Goal: Task Accomplishment & Management: Manage account settings

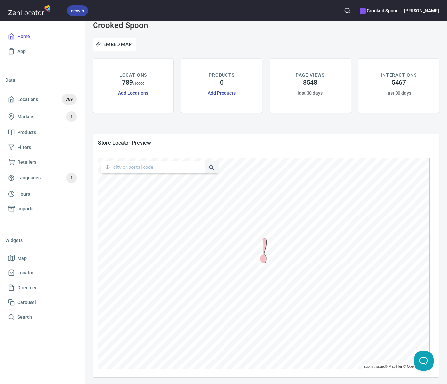
scroll to position [7, 0]
click at [263, 260] on div at bounding box center [263, 252] width 17 height 25
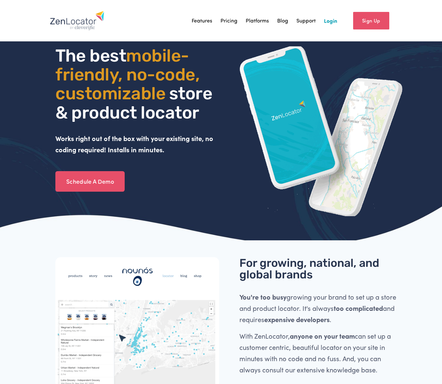
click at [326, 22] on link "Login" at bounding box center [330, 21] width 13 height 10
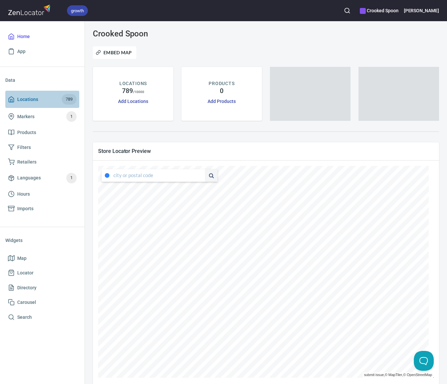
click at [34, 96] on span "Locations" at bounding box center [27, 99] width 21 height 8
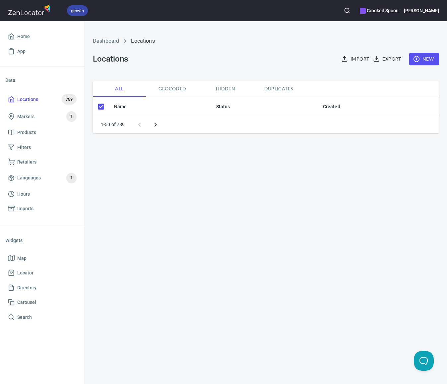
checkbox input "false"
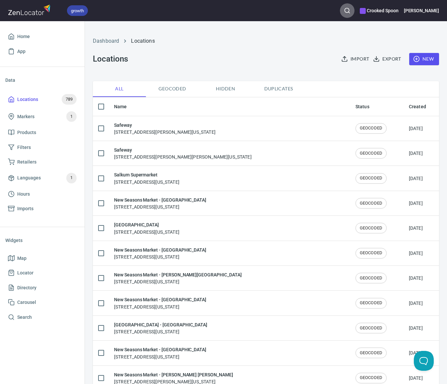
click at [350, 10] on icon "button" at bounding box center [347, 10] width 7 height 7
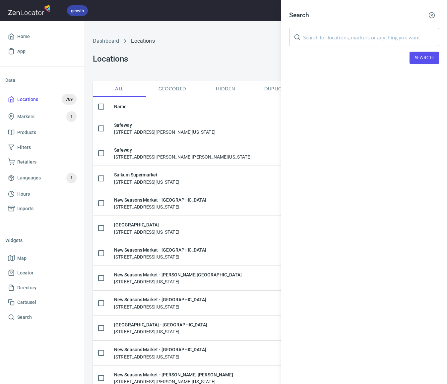
click at [363, 38] on input "text" at bounding box center [371, 37] width 136 height 19
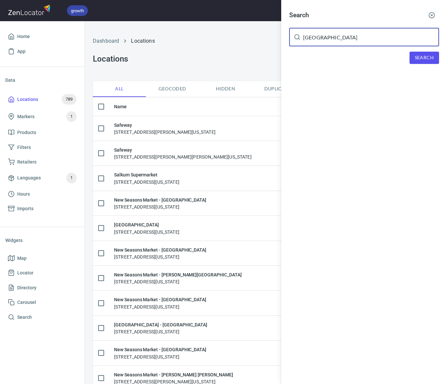
type input "[GEOGRAPHIC_DATA]"
click at [434, 56] on button "Search" at bounding box center [423, 58] width 29 height 12
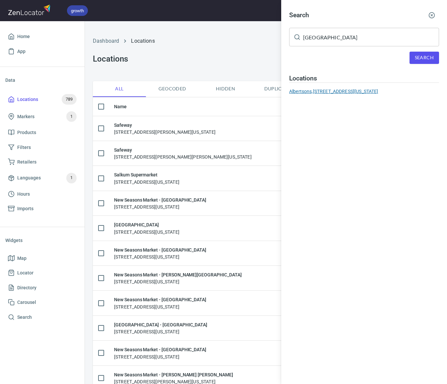
click at [307, 91] on div "Albertsons, [STREET_ADDRESS][US_STATE]" at bounding box center [364, 91] width 150 height 7
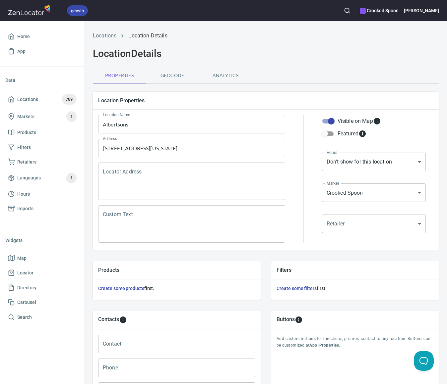
scroll to position [113, 0]
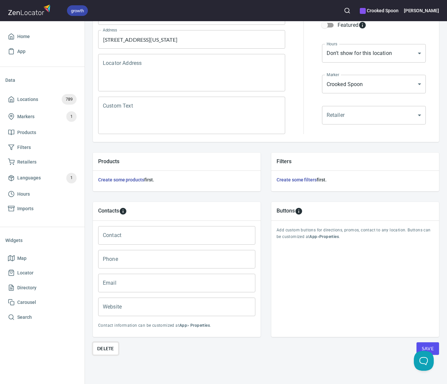
click at [104, 343] on button "Delete" at bounding box center [106, 349] width 26 height 13
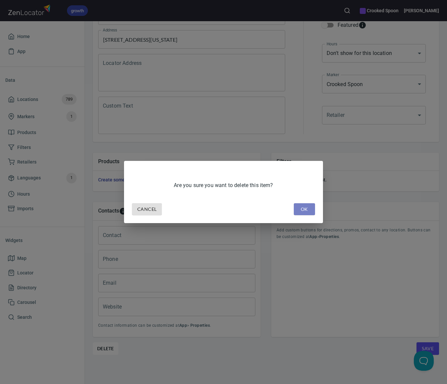
click at [303, 205] on button "OK" at bounding box center [304, 209] width 21 height 12
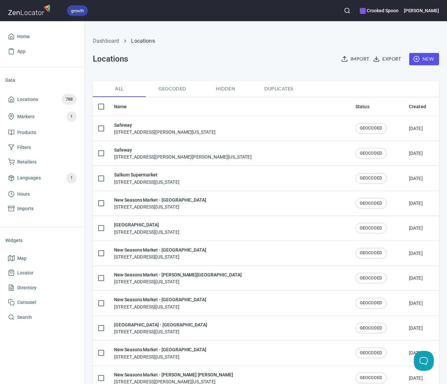
click at [350, 9] on icon "button" at bounding box center [347, 10] width 7 height 7
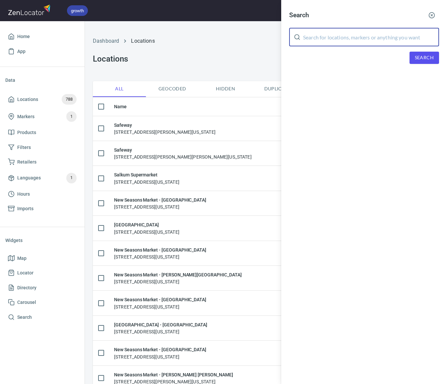
click at [322, 34] on input "text" at bounding box center [371, 37] width 136 height 19
type input "cornell"
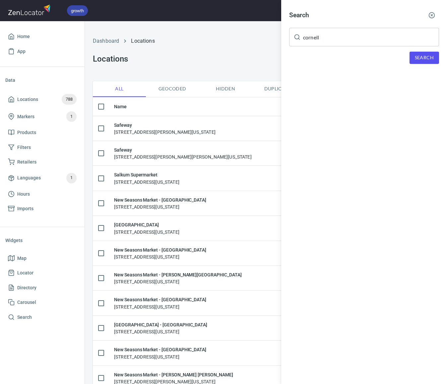
click at [408, 51] on div "Search cornell ​ Search" at bounding box center [364, 41] width 166 height 83
click at [411, 52] on button "Search" at bounding box center [423, 58] width 29 height 12
click at [367, 88] on div "Safeway, [STREET_ADDRESS][PERSON_NAME][US_STATE]" at bounding box center [364, 91] width 150 height 7
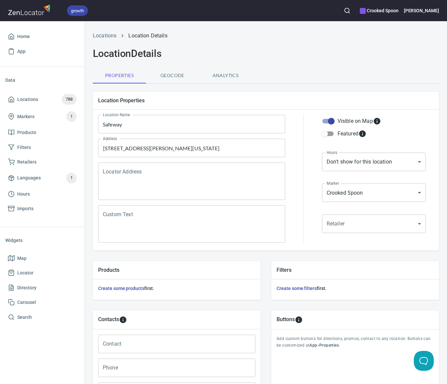
scroll to position [113, 0]
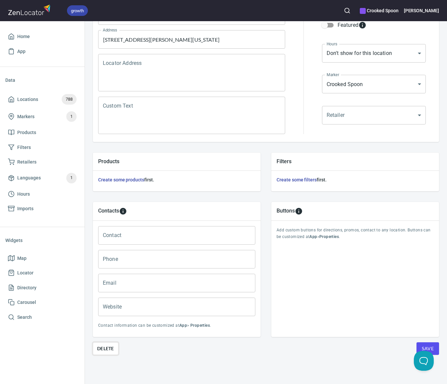
click at [110, 345] on span "Delete" at bounding box center [105, 349] width 17 height 8
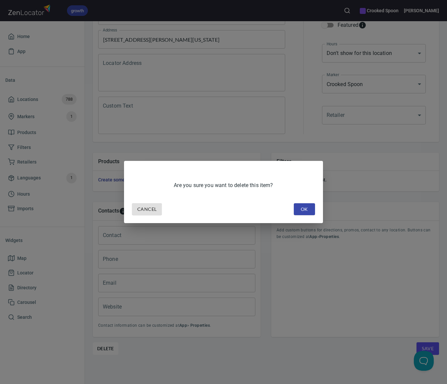
click at [297, 212] on button "OK" at bounding box center [304, 209] width 21 height 12
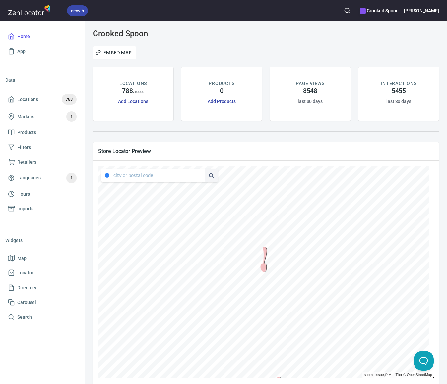
click at [278, 377] on div at bounding box center [277, 389] width 17 height 25
click at [260, 267] on div at bounding box center [263, 259] width 17 height 25
click at [141, 177] on input "text" at bounding box center [158, 175] width 91 height 13
type input "oregon"
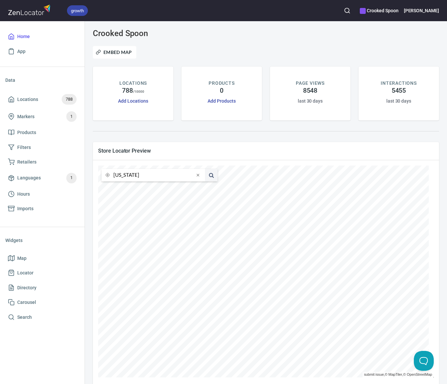
click at [211, 174] on button at bounding box center [211, 175] width 13 height 13
click at [198, 174] on span at bounding box center [197, 175] width 7 height 7
type input "OR"
click at [211, 174] on button at bounding box center [211, 175] width 13 height 13
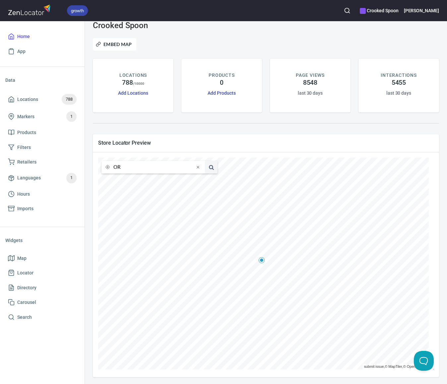
scroll to position [8, 0]
